Goal: Transaction & Acquisition: Purchase product/service

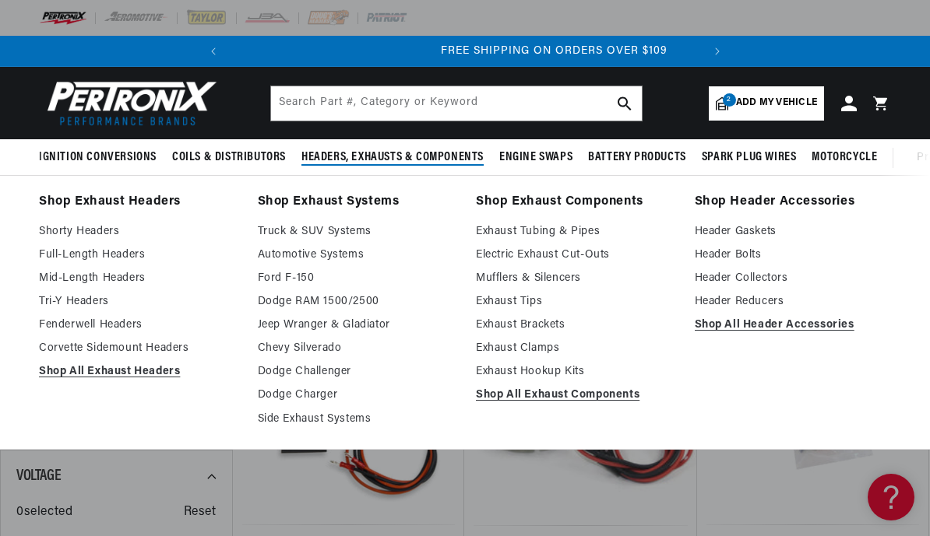
scroll to position [0, 472]
click at [102, 270] on link "Mid-Length Headers" at bounding box center [137, 278] width 197 height 19
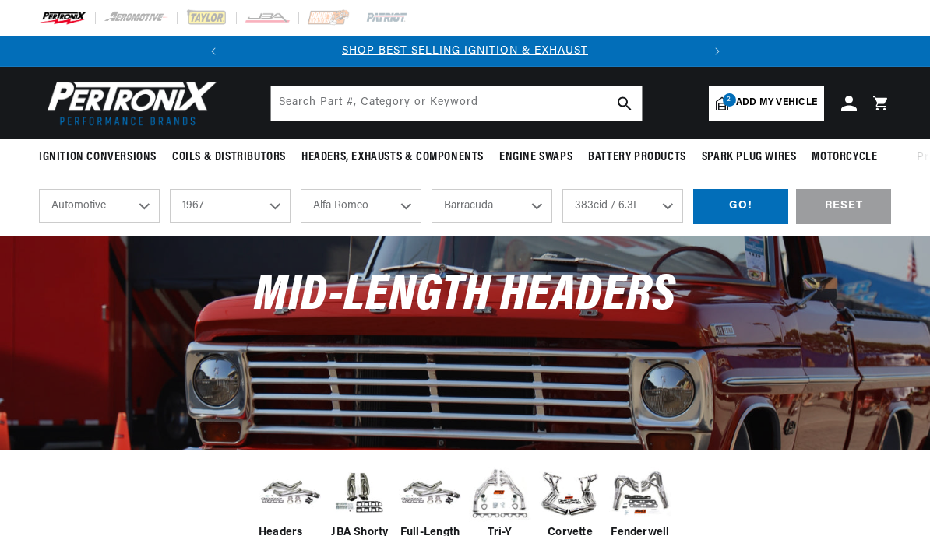
select select "1967"
select select "Plymouth"
select select "383cid-6.3L"
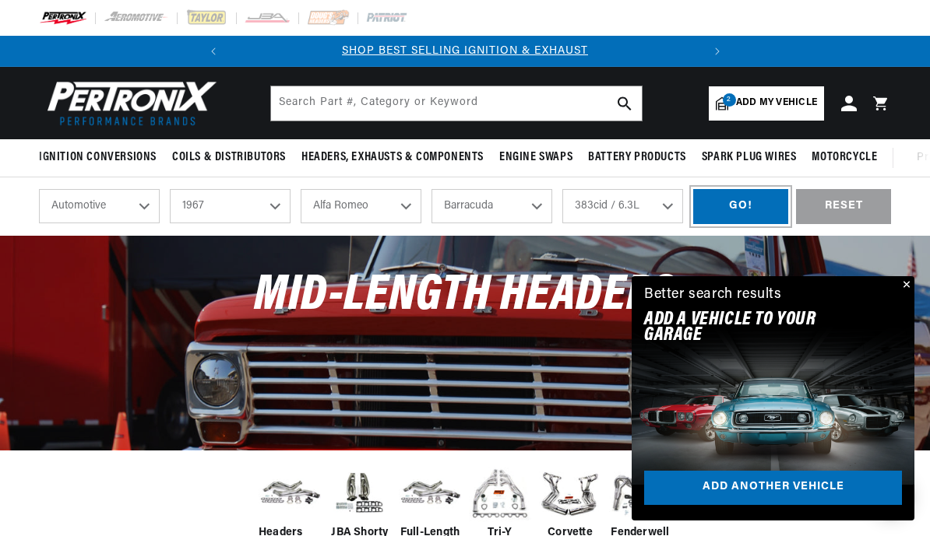
click at [737, 216] on div "GO!" at bounding box center [740, 206] width 95 height 35
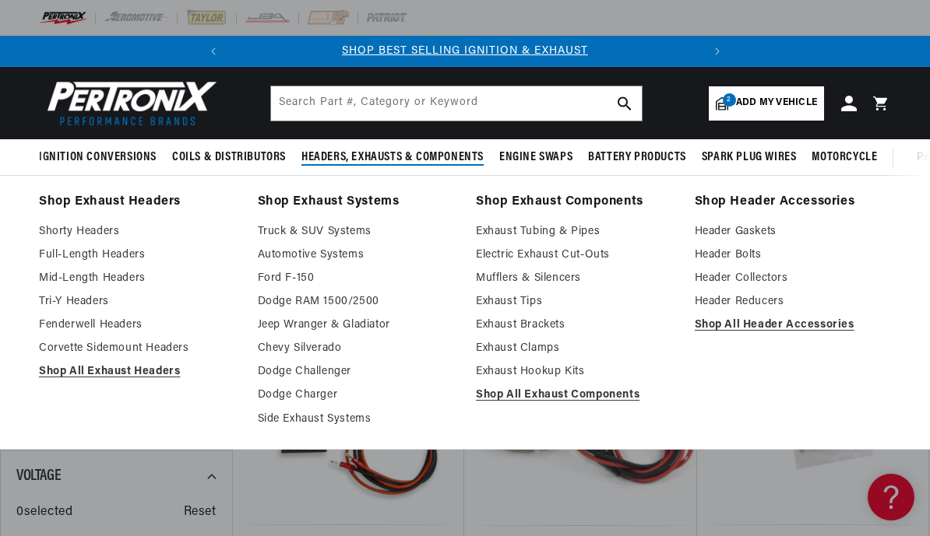
click at [89, 370] on link "Shop All Exhaust Headers" at bounding box center [137, 372] width 197 height 19
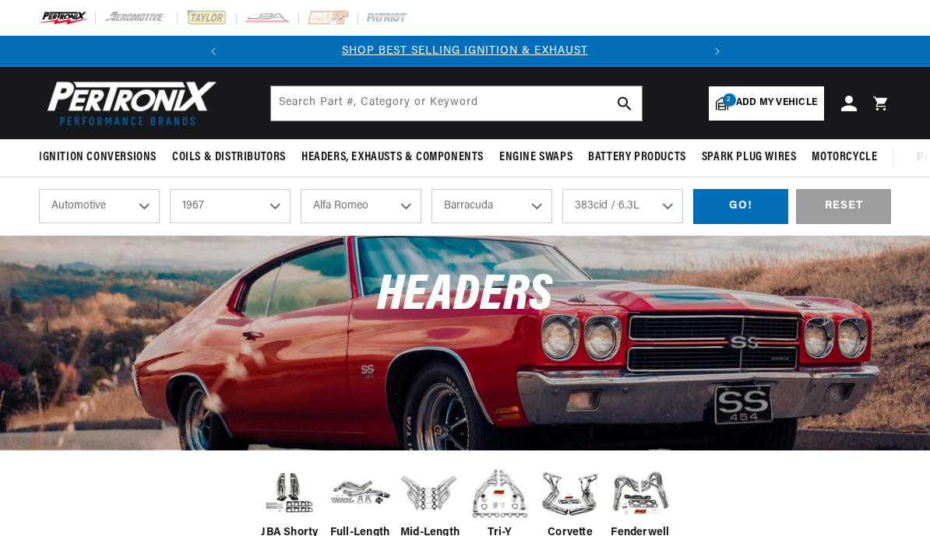
select select "1967"
select select "Plymouth"
select select "383cid-6.3L"
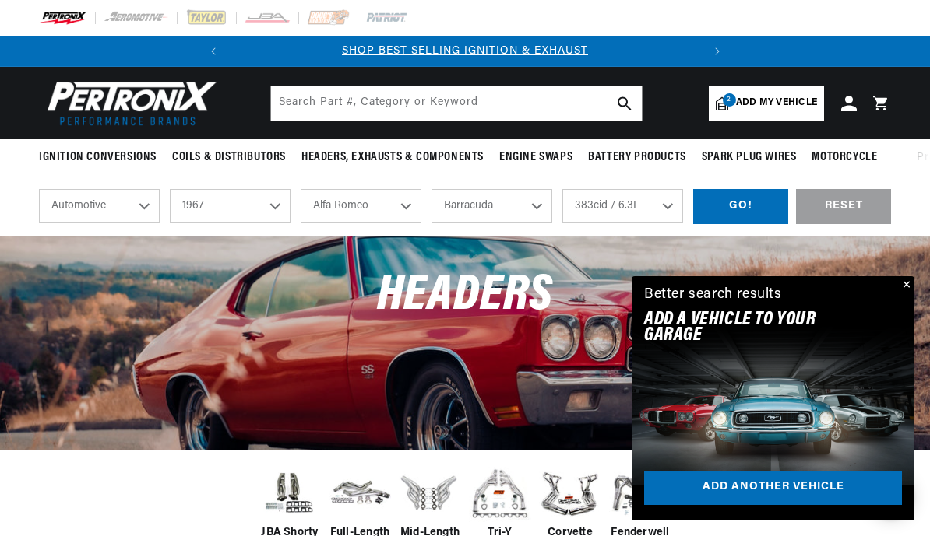
click at [896, 292] on button "Close" at bounding box center [904, 285] width 19 height 19
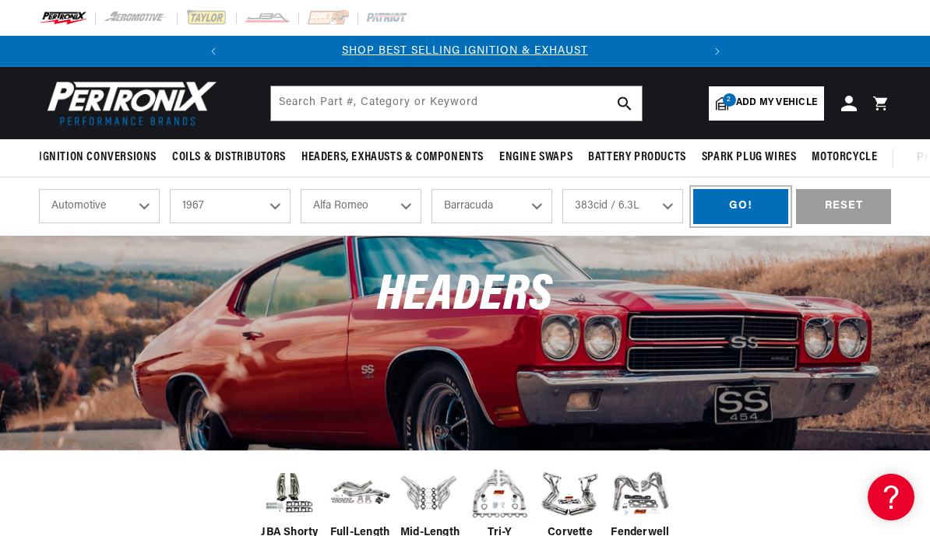
click at [733, 206] on div "GO!" at bounding box center [740, 206] width 95 height 35
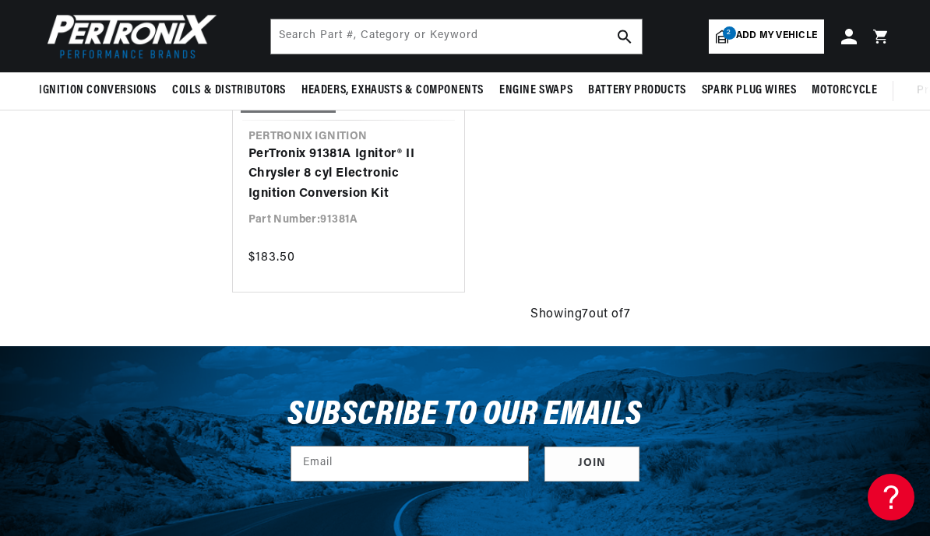
scroll to position [1207, 0]
